Goal: Task Accomplishment & Management: Manage account settings

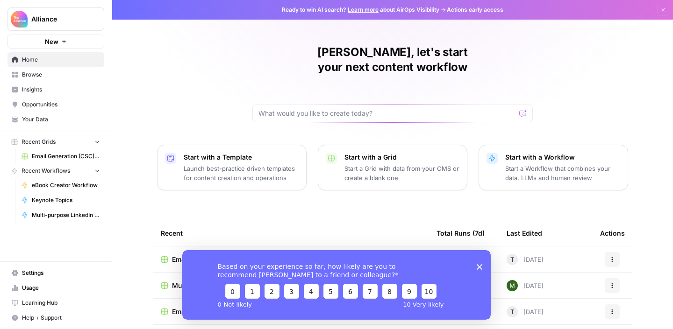
click at [479, 269] on icon "Close survey" at bounding box center [480, 267] width 6 height 6
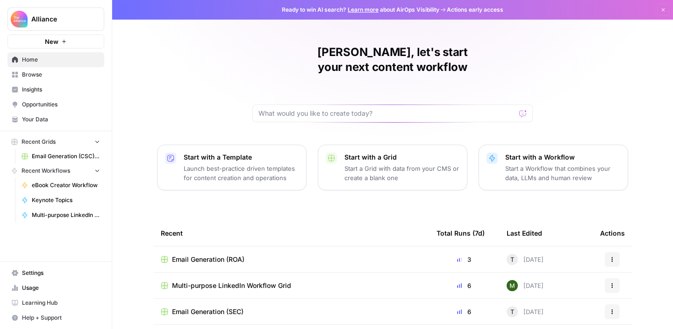
click at [47, 269] on span "Settings" at bounding box center [61, 273] width 78 height 8
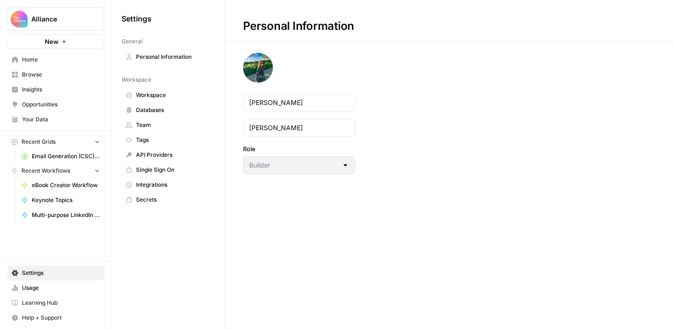
click at [151, 122] on span "Team" at bounding box center [173, 125] width 74 height 8
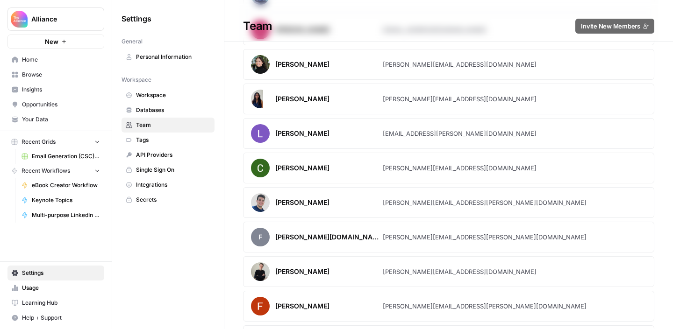
scroll to position [101, 0]
